Goal: Task Accomplishment & Management: Manage account settings

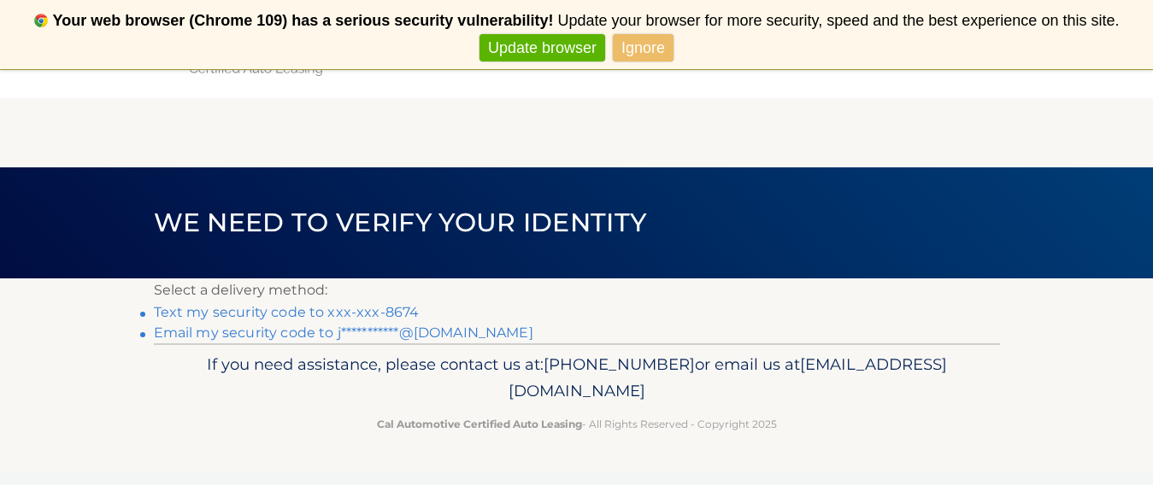
click at [392, 311] on link "Text my security code to xxx-xxx-8674" at bounding box center [287, 312] width 266 height 16
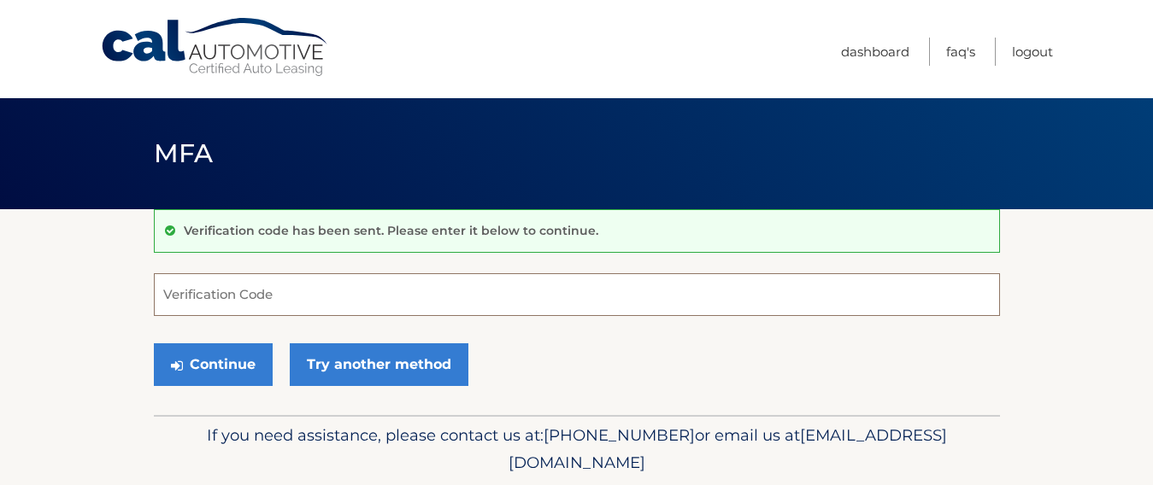
click at [376, 289] on input "Verification Code" at bounding box center [577, 294] width 846 height 43
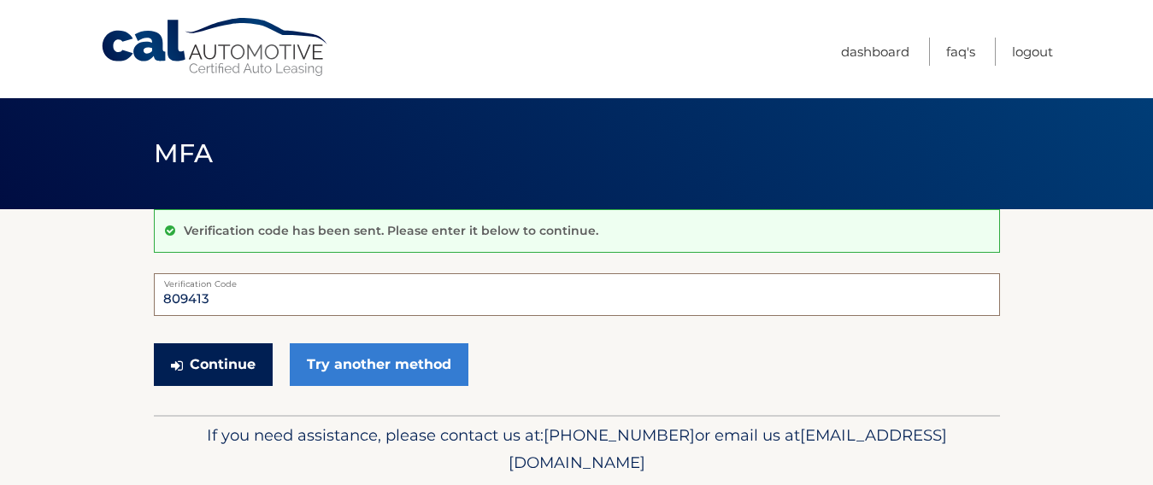
type input "809413"
click at [210, 365] on button "Continue" at bounding box center [213, 364] width 119 height 43
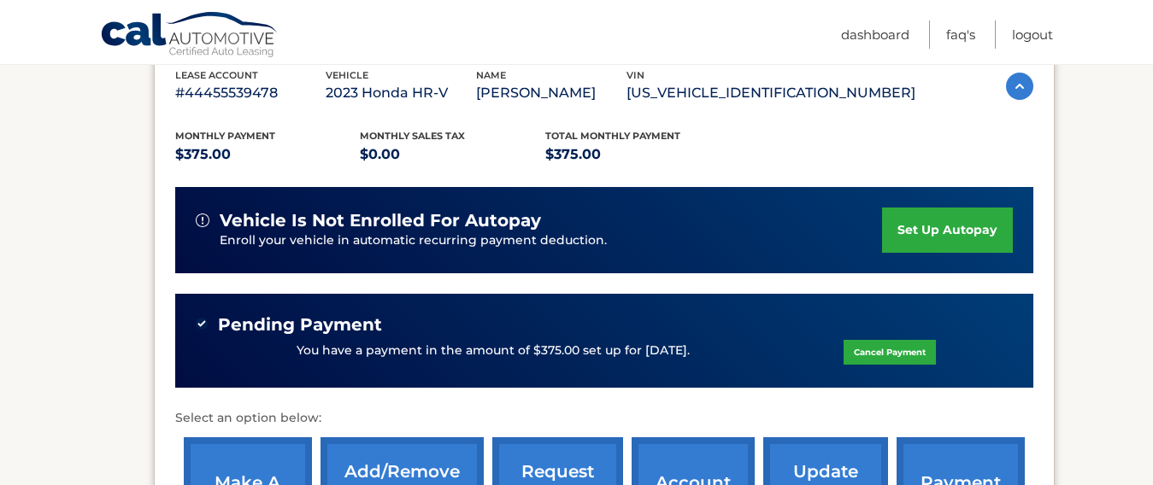
scroll to position [342, 0]
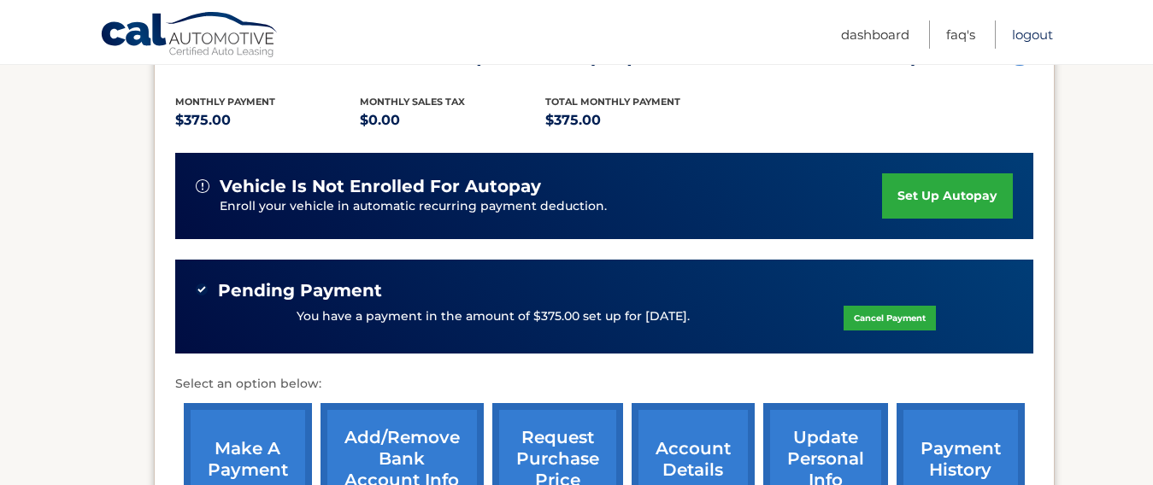
click at [1028, 37] on link "Logout" at bounding box center [1032, 35] width 41 height 28
